Goal: Information Seeking & Learning: Learn about a topic

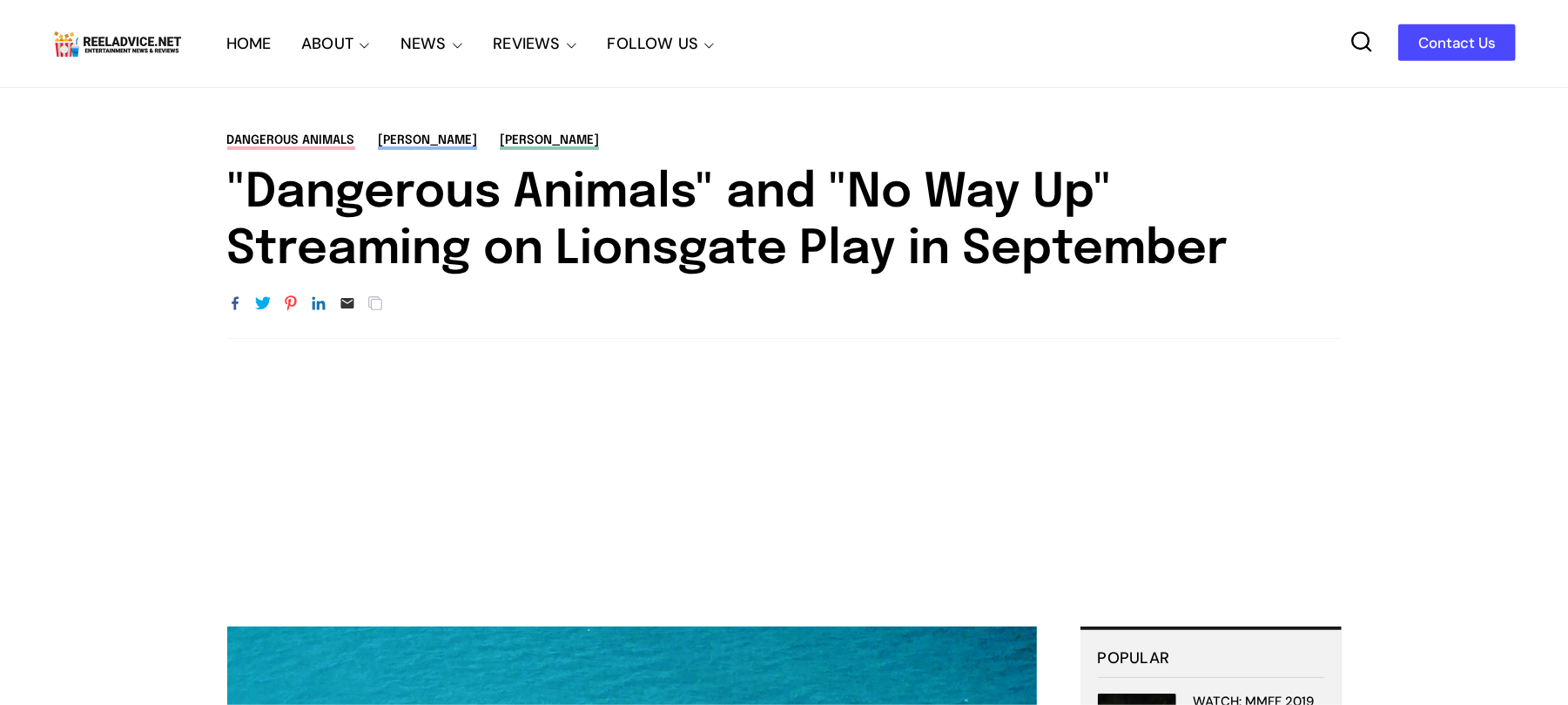
drag, startPoint x: 248, startPoint y: 187, endPoint x: 1242, endPoint y: 238, distance: 995.3
click at [1242, 238] on h1 ""Dangerous Animals" and "No Way Up" Streaming on Lionsgate Play in September" at bounding box center [784, 222] width 1115 height 113
drag, startPoint x: 200, startPoint y: 174, endPoint x: 1052, endPoint y: 294, distance: 860.4
click at [1266, 270] on div "Dangerous Animals [PERSON_NAME] [PERSON_NAME] "Dangerous Animals" and "No Way U…" at bounding box center [784, 235] width 1220 height 207
copy h1 ""Dangerous Animals" and "No Way Up" Streaming on Lionsgate Play in September"
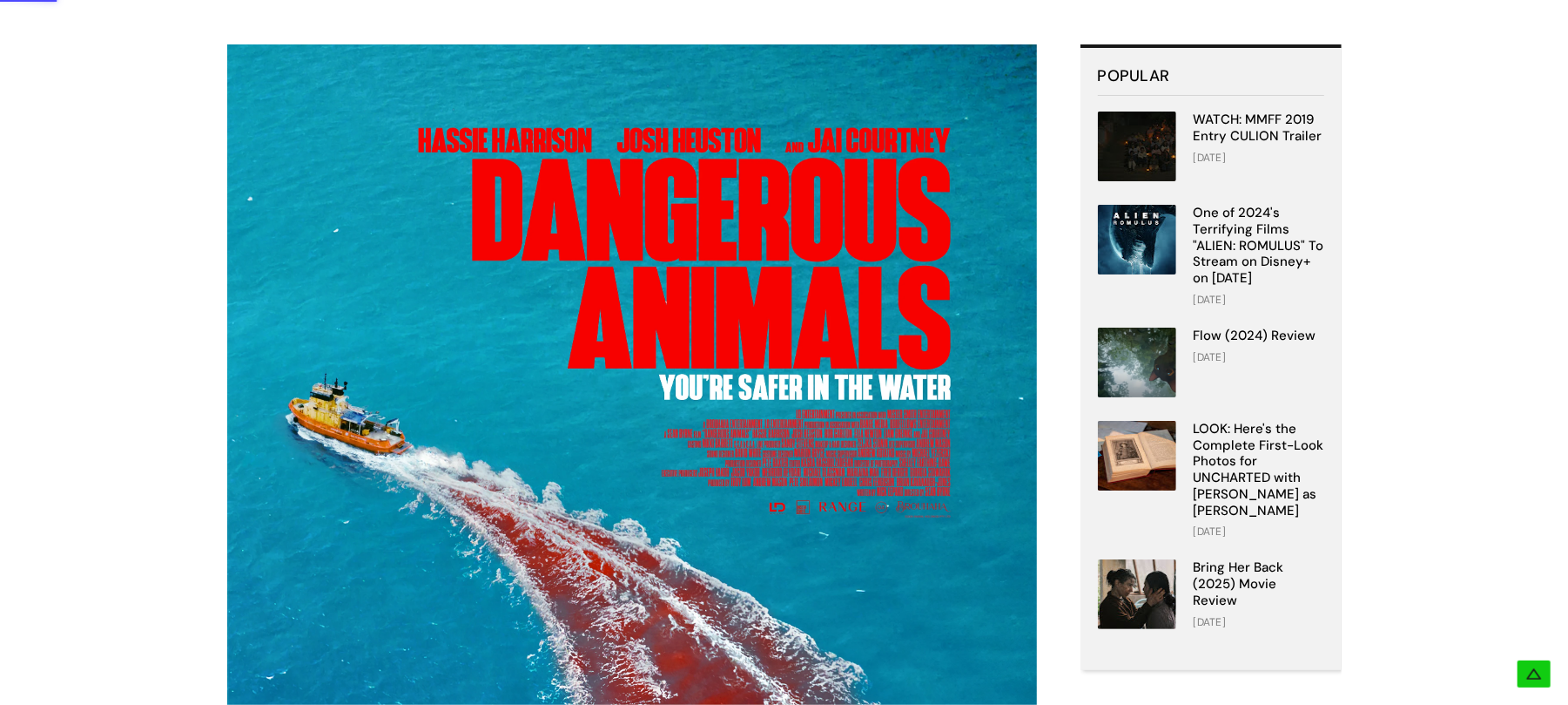
scroll to position [580, 0]
